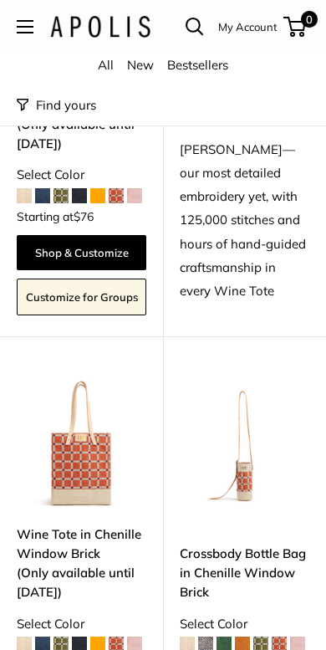
scroll to position [2388, 0]
click at [85, 427] on img at bounding box center [82, 443] width 130 height 130
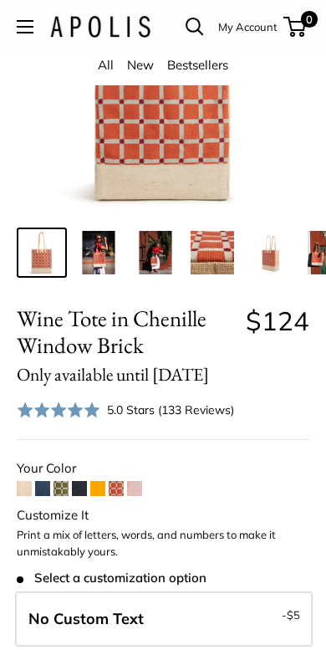
scroll to position [180, 0]
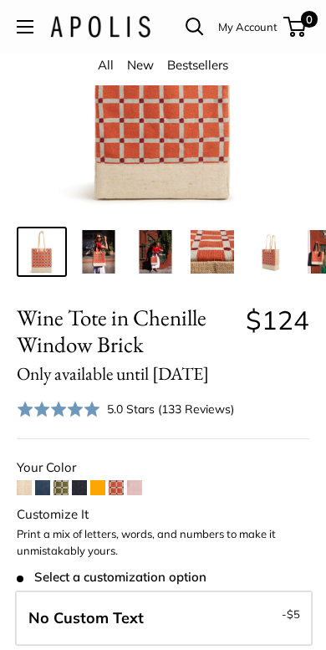
click at [54, 486] on span at bounding box center [61, 488] width 15 height 15
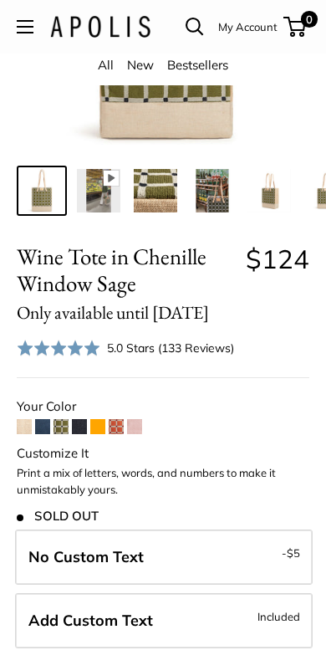
scroll to position [310, 0]
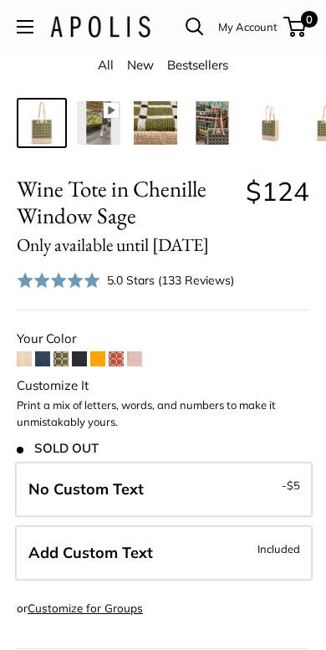
click at [116, 351] on span at bounding box center [116, 358] width 15 height 15
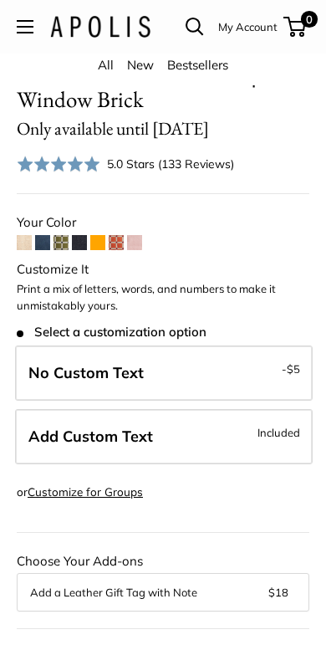
scroll to position [426, 0]
click at [150, 436] on span "Add Custom Text" at bounding box center [90, 436] width 125 height 19
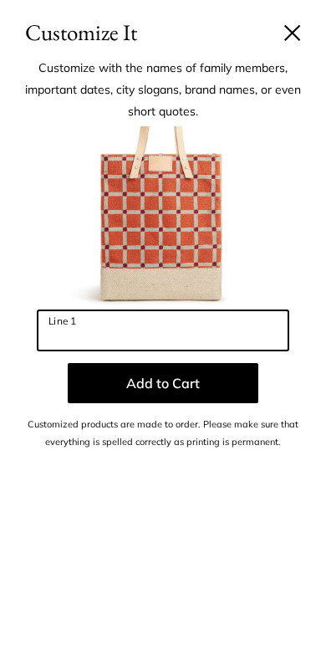
click at [174, 322] on input "Line 1" at bounding box center [163, 330] width 251 height 40
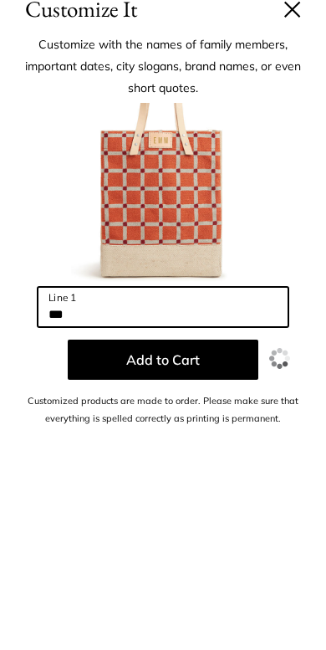
type input "***"
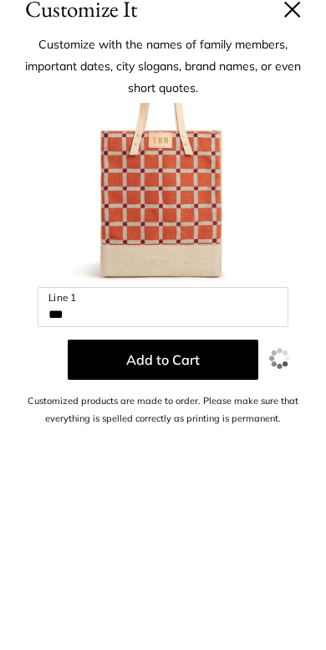
click at [205, 363] on button "Add to Cart" at bounding box center [163, 383] width 191 height 40
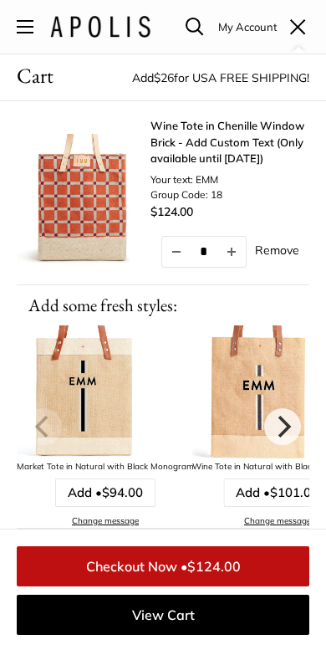
click at [95, 182] on img at bounding box center [84, 201] width 134 height 134
click at [226, 131] on link "Wine Tote in Chenille Window Brick - Add Custom Text (Only available until [DAT…" at bounding box center [230, 142] width 159 height 49
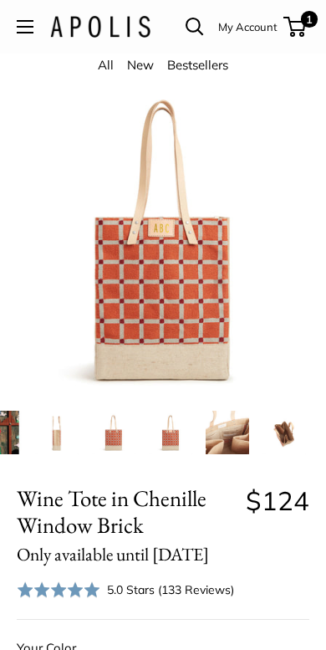
scroll to position [0, 326]
click at [226, 446] on img at bounding box center [228, 433] width 44 height 44
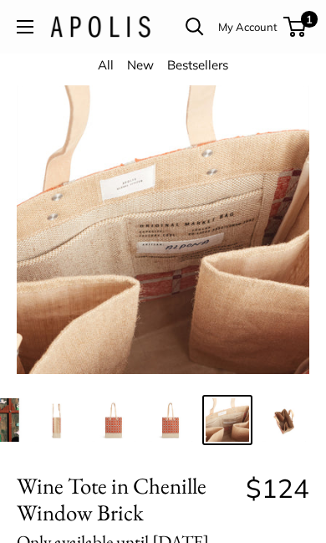
scroll to position [0, 0]
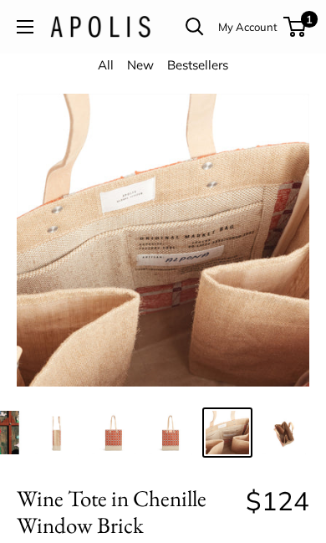
click at [197, 29] on link "Open search" at bounding box center [195, 27] width 18 height 18
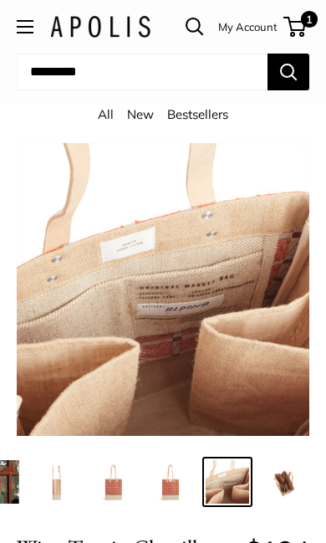
click at [151, 65] on form "Close" at bounding box center [163, 78] width 293 height 49
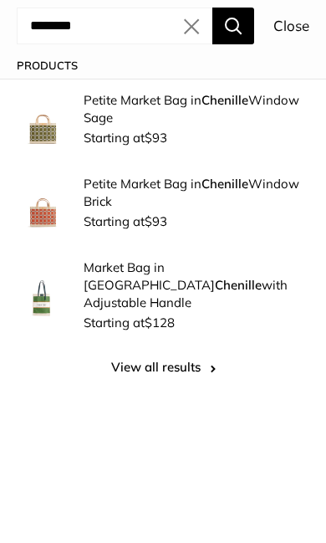
type input "********"
click at [128, 121] on p "Petite Market Bag in Chenille Window Sage" at bounding box center [197, 108] width 226 height 35
click at [264, 181] on p "Petite Market Bag in Chenille Window Brick" at bounding box center [197, 192] width 226 height 35
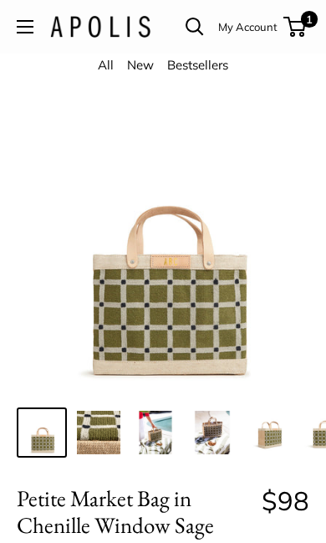
click at [163, 441] on img at bounding box center [156, 433] width 44 height 44
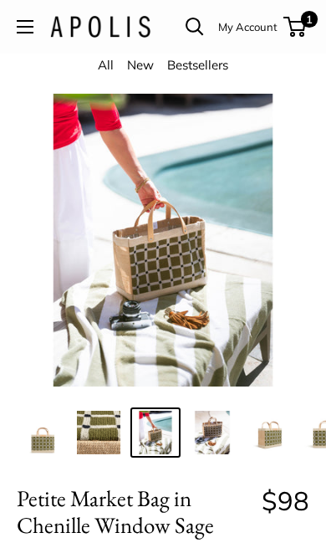
click at [202, 431] on img at bounding box center [213, 433] width 44 height 44
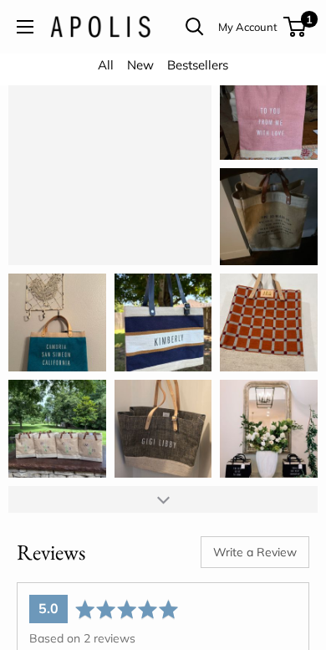
scroll to position [2268, 0]
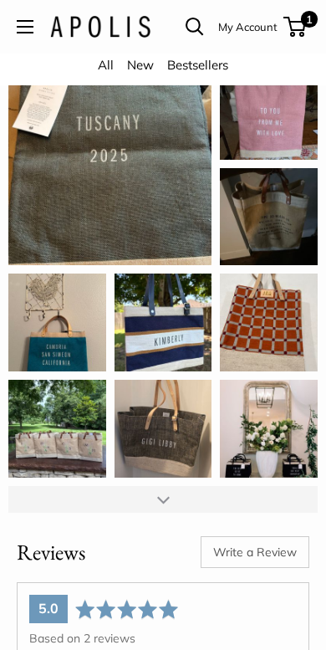
click at [281, 329] on div "Absolutely love this bag, it’s even better than I expected!! READ MORE" at bounding box center [269, 323] width 98 height 98
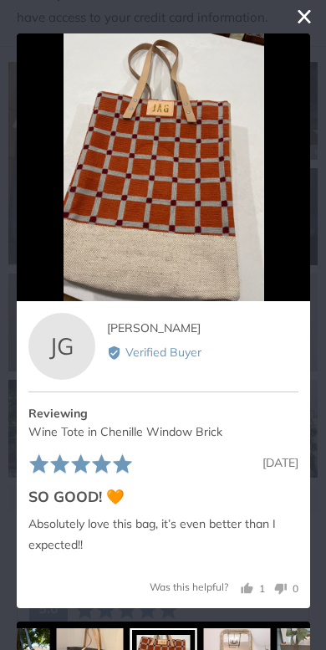
scroll to position [0, 0]
click at [306, 18] on button "close this modal window" at bounding box center [305, 17] width 20 height 20
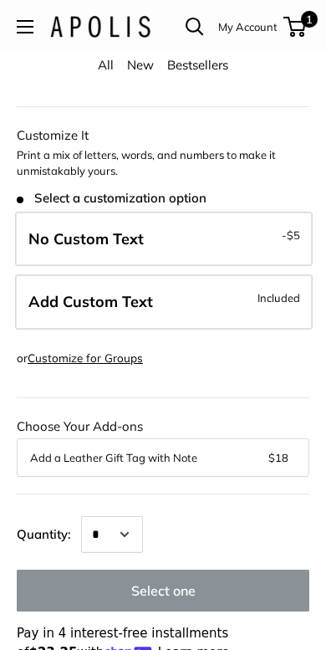
scroll to position [586, 0]
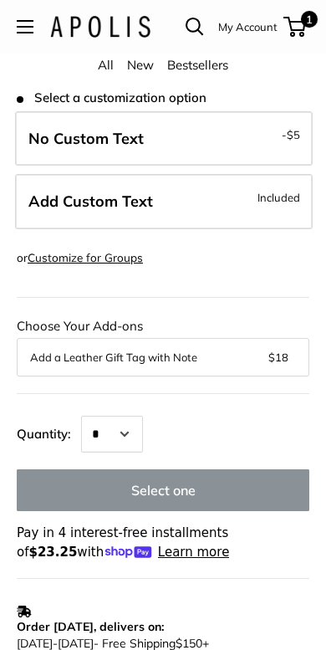
click at [241, 204] on label "Add Custom Text Included" at bounding box center [164, 202] width 298 height 55
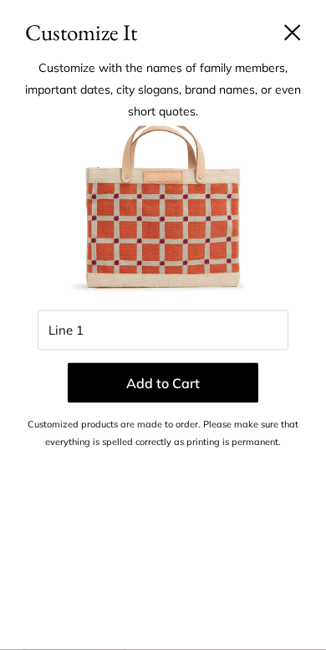
scroll to position [587, 0]
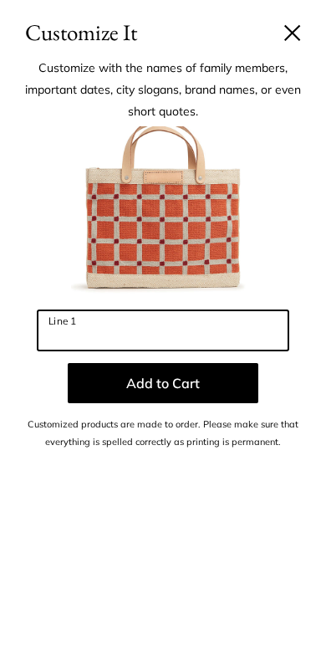
click at [139, 316] on input "Line 1" at bounding box center [163, 330] width 251 height 40
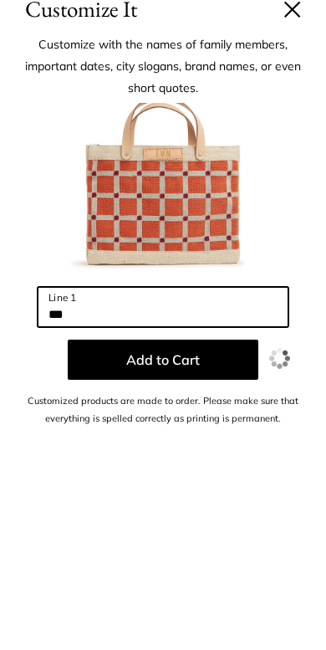
type input "***"
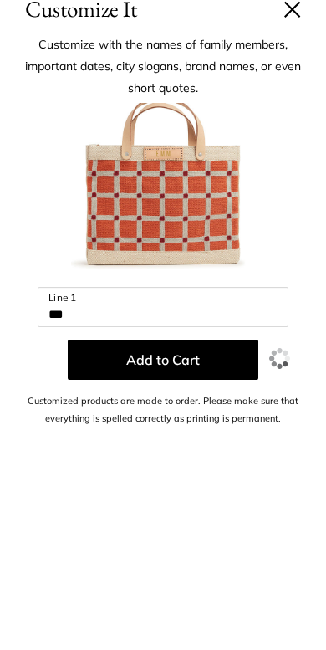
click at [197, 363] on button "Add to Cart" at bounding box center [163, 383] width 191 height 40
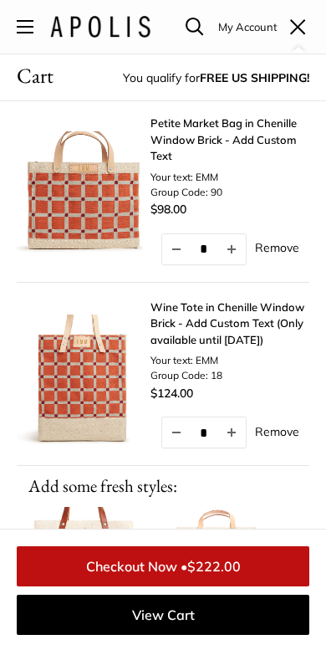
scroll to position [0, 0]
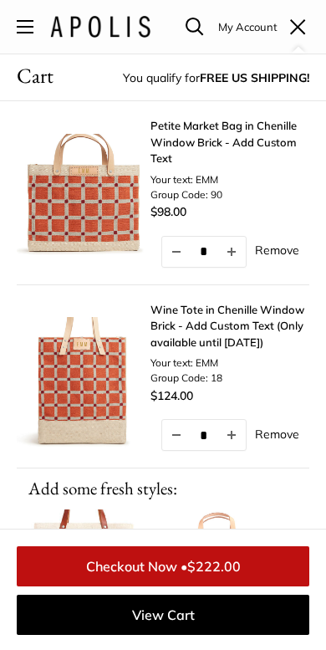
click at [251, 314] on link "Wine Tote in Chenille Window Brick - Add Custom Text (Only available until [DAT…" at bounding box center [230, 326] width 159 height 49
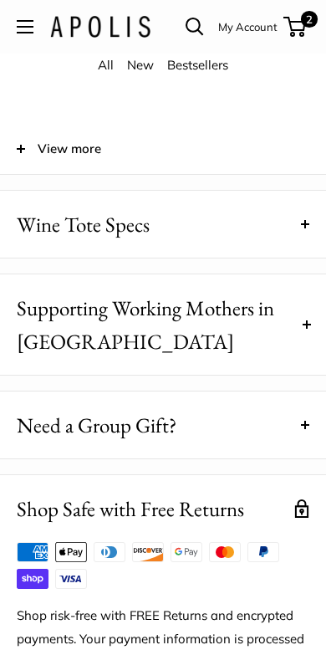
scroll to position [1692, 0]
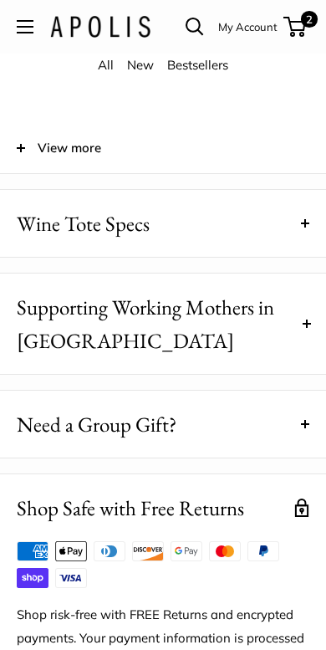
click at [300, 239] on button "Wine Tote Specs" at bounding box center [163, 223] width 326 height 67
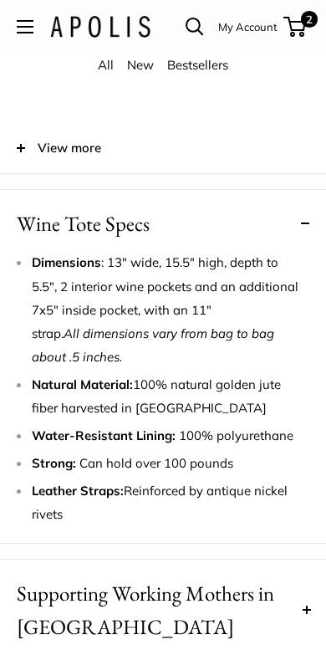
click at [25, 28] on span "Open menu" at bounding box center [25, 26] width 5 height 5
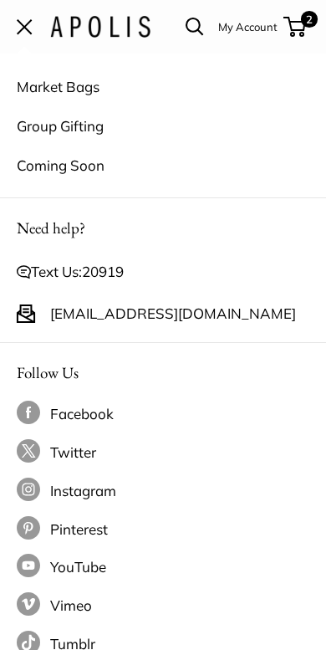
click at [23, 26] on span "Open menu" at bounding box center [25, 27] width 16 height 16
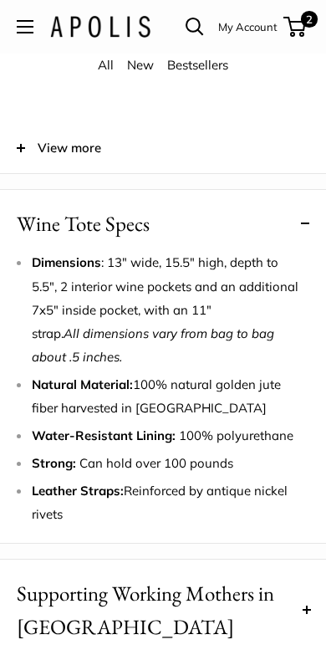
click at [25, 27] on span "Open menu" at bounding box center [25, 26] width 5 height 5
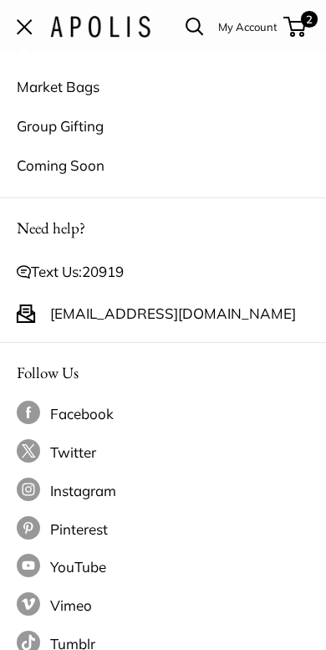
click at [33, 20] on button "Open menu" at bounding box center [25, 26] width 17 height 13
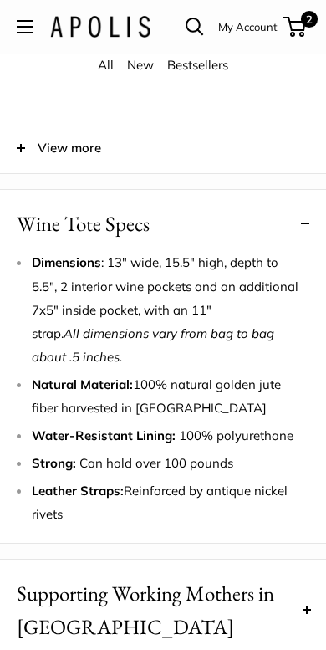
click at [33, 24] on button "Open menu" at bounding box center [25, 26] width 17 height 13
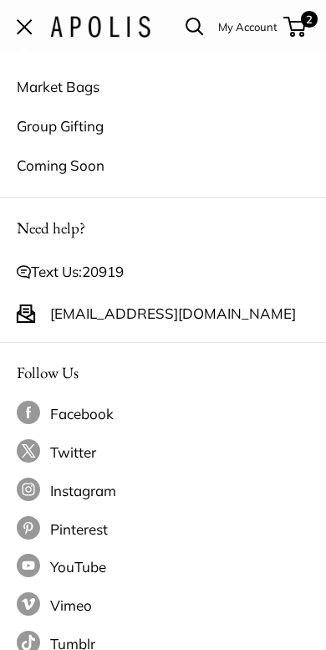
click at [29, 22] on span "Open menu" at bounding box center [25, 27] width 16 height 16
